Goal: Check status: Check status

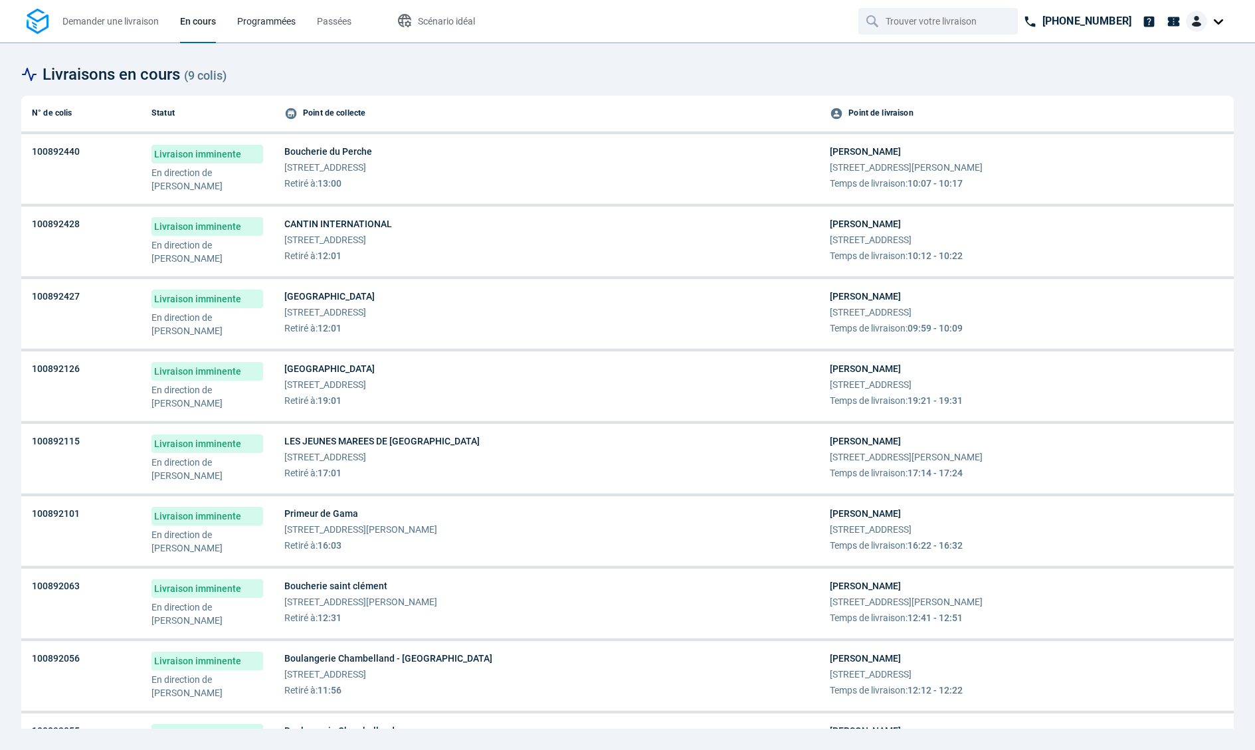
click at [271, 31] on link "Programmées" at bounding box center [266, 21] width 58 height 43
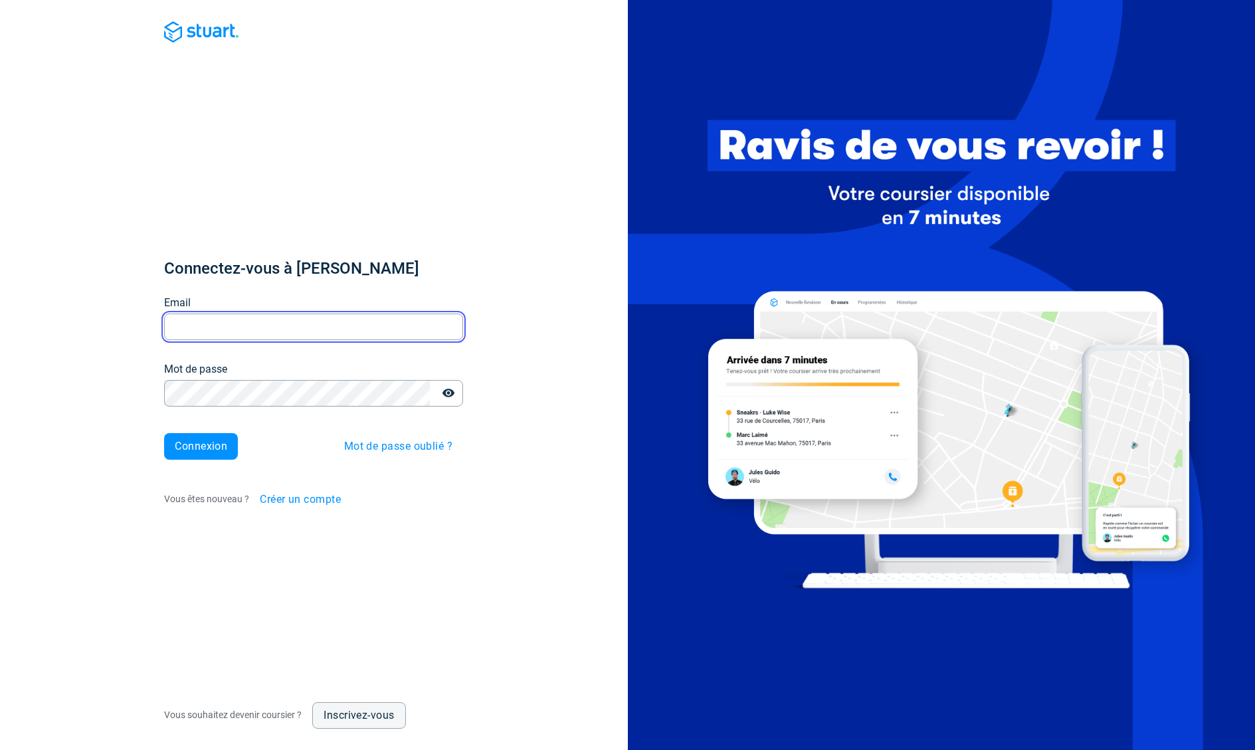
type input "[EMAIL_ADDRESS][DOMAIN_NAME]"
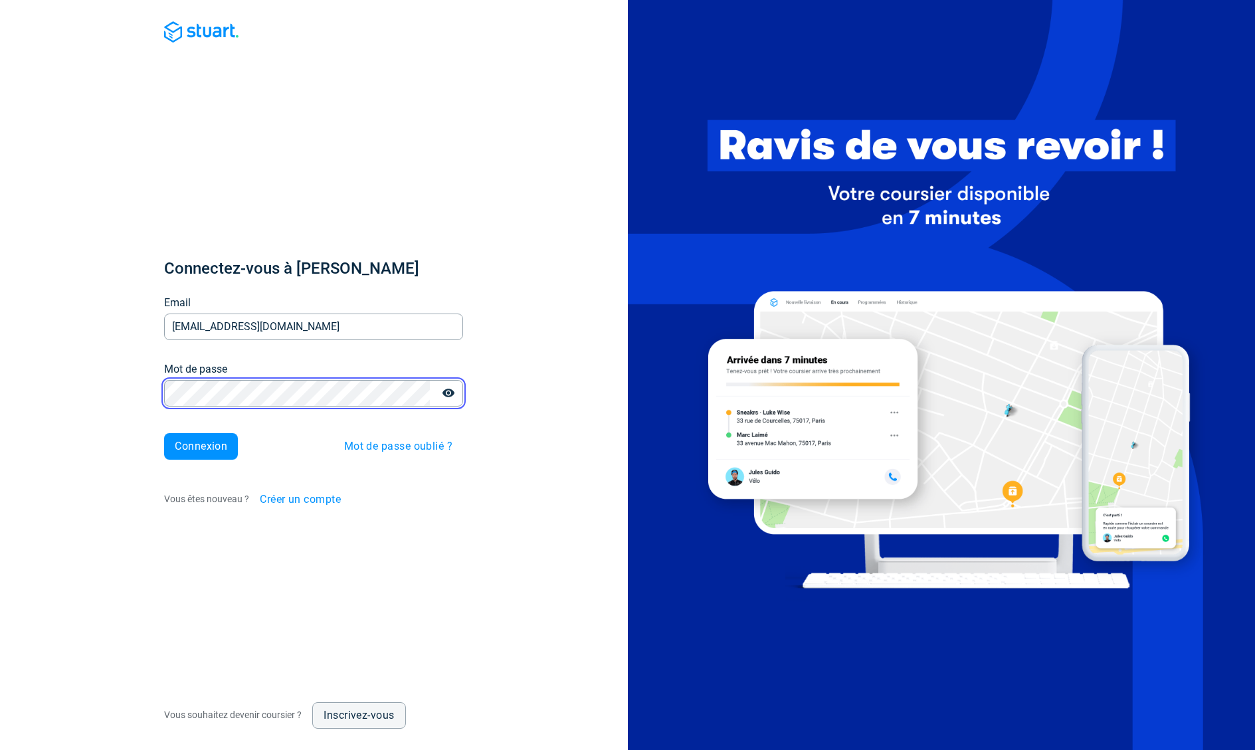
click at [201, 446] on button "Connexion" at bounding box center [201, 446] width 74 height 27
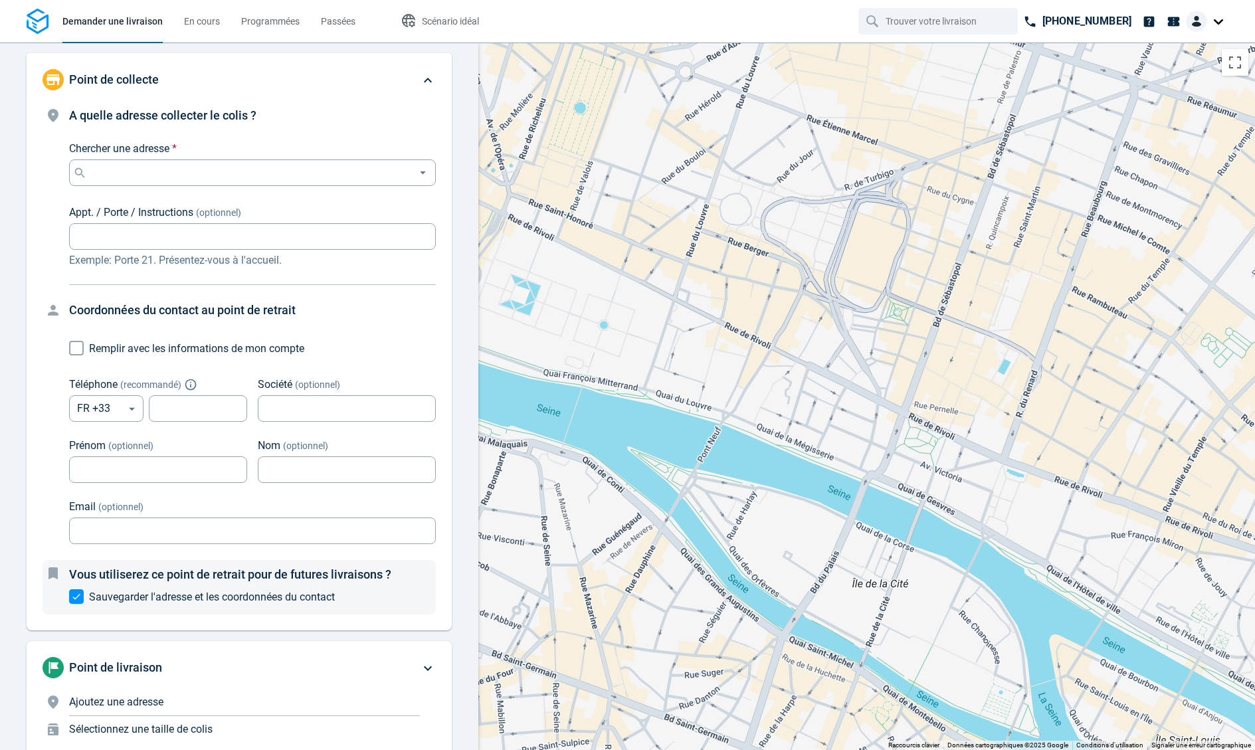
click at [116, 26] on span "Demander une livraison" at bounding box center [112, 21] width 100 height 11
click at [205, 21] on span "En cours" at bounding box center [202, 21] width 36 height 11
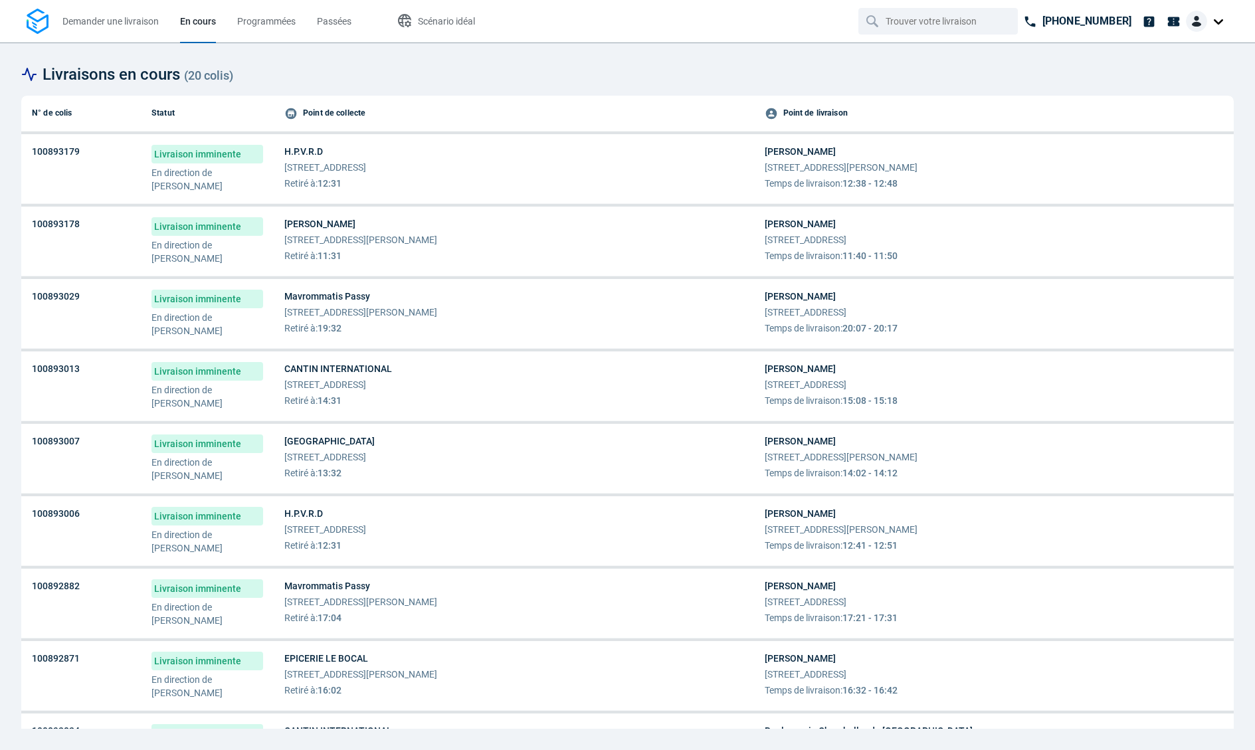
click at [490, 176] on div "H.P.V.R.D 36 Rue du Maréchal Foch 78000 Versailles Retiré à : 12:31" at bounding box center [513, 167] width 459 height 45
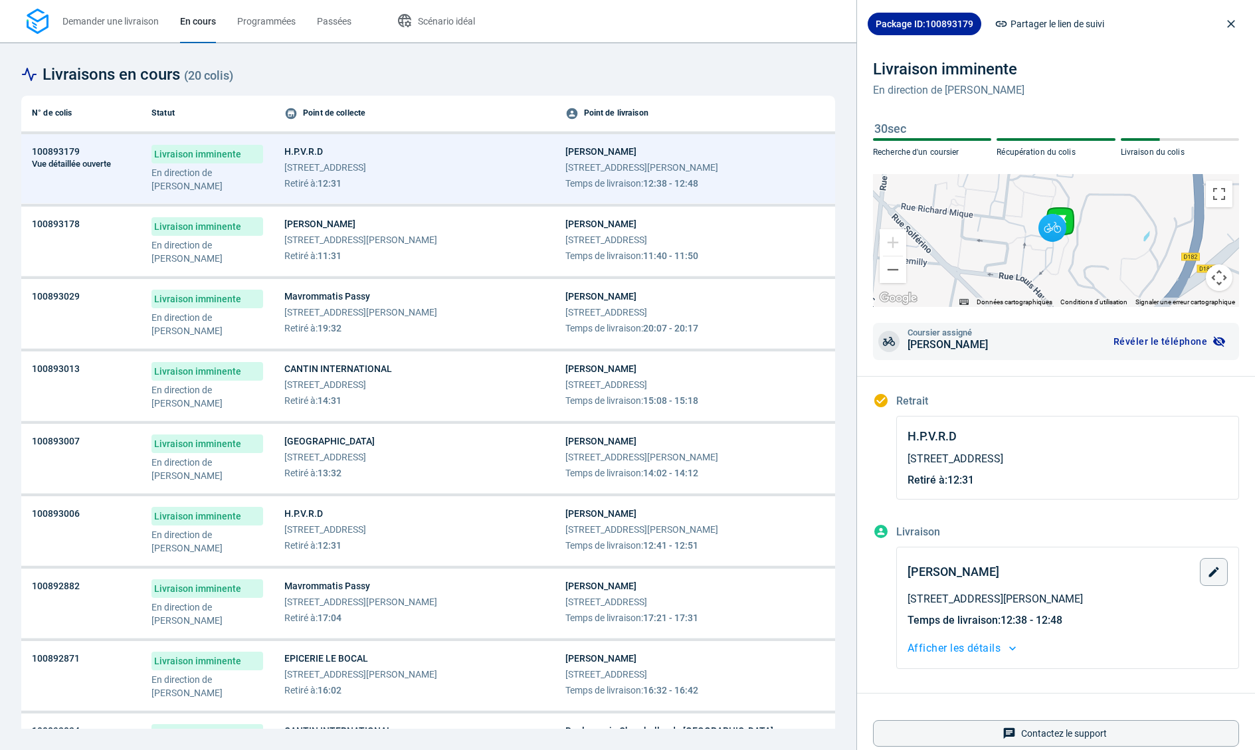
click at [458, 380] on div "CANTIN INTERNATIONAL 12 Rue du Champ de Mars 75007 Paris Retiré à : 14:31" at bounding box center [414, 384] width 260 height 45
